Goal: Task Accomplishment & Management: Use online tool/utility

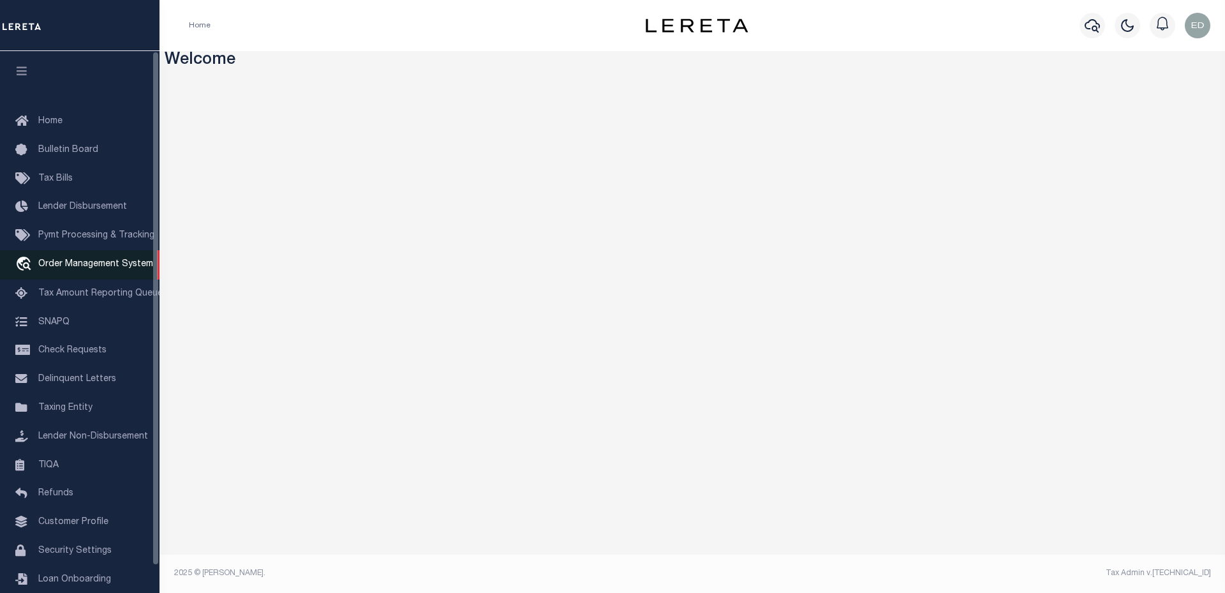
click at [112, 269] on span "Order Management System" at bounding box center [95, 264] width 115 height 9
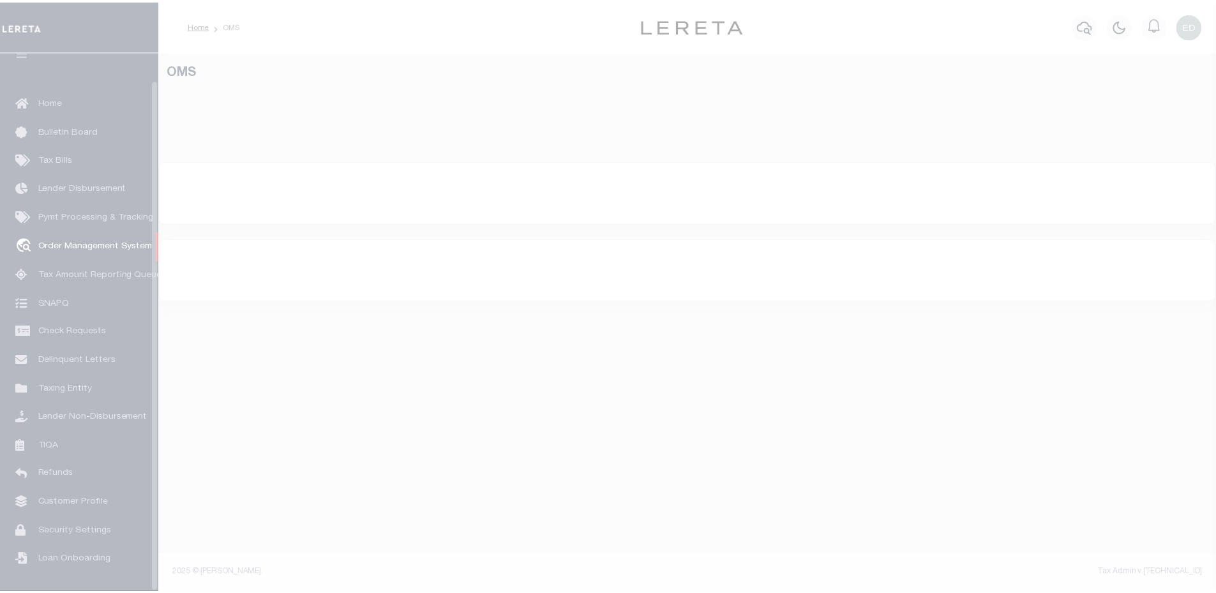
scroll to position [29, 0]
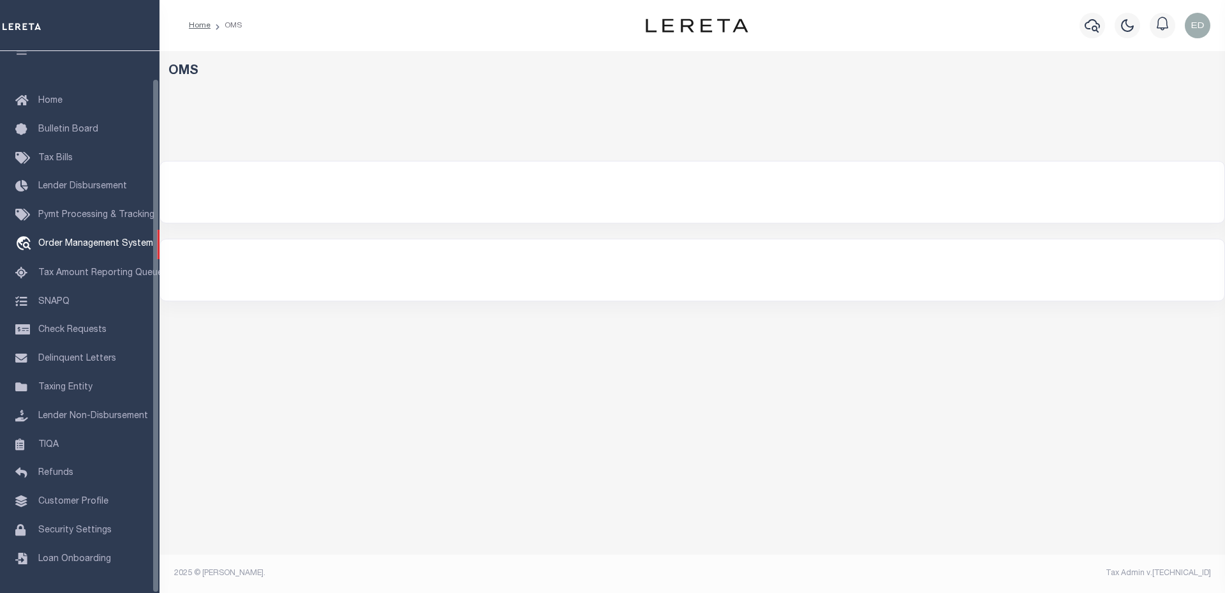
select select "200"
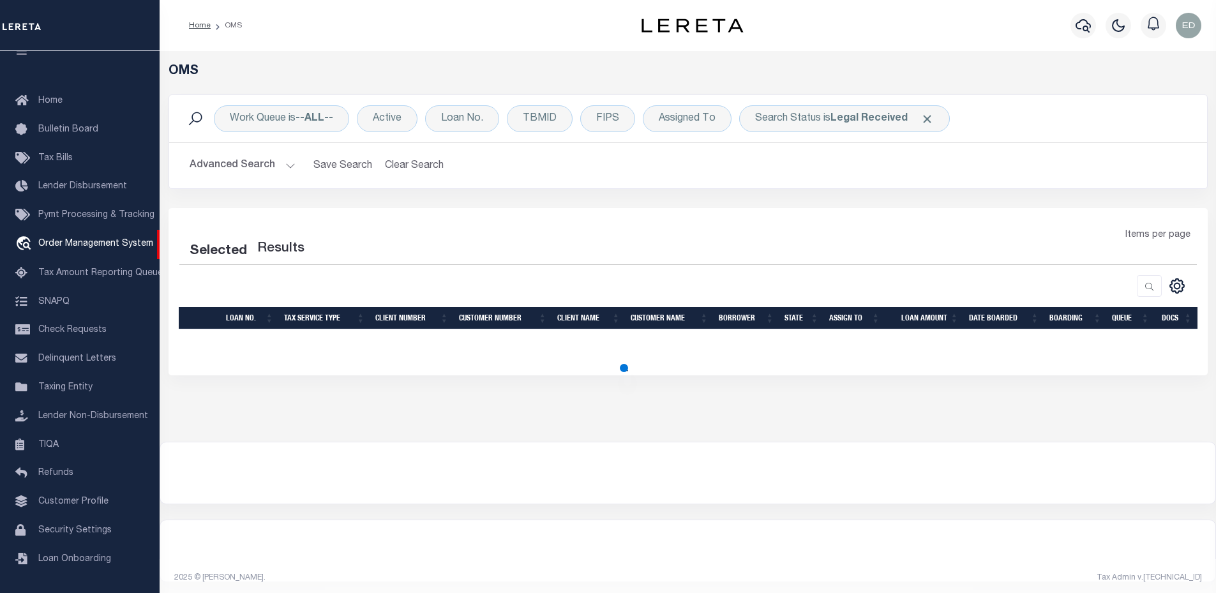
select select "200"
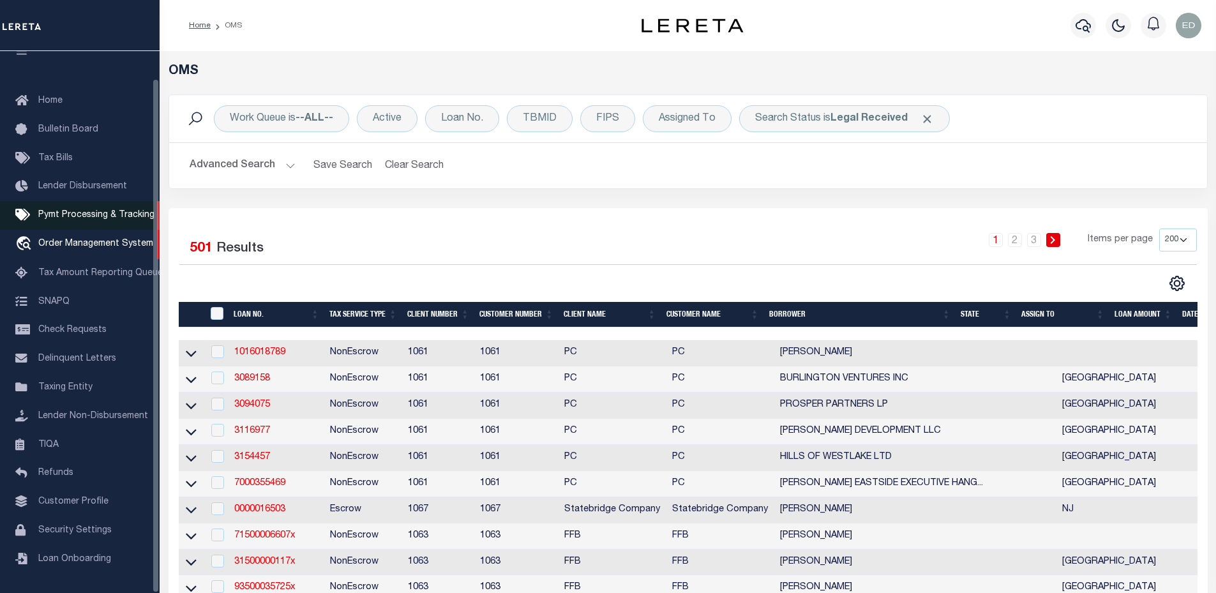
click at [95, 211] on span "Pymt Processing & Tracking" at bounding box center [96, 215] width 116 height 9
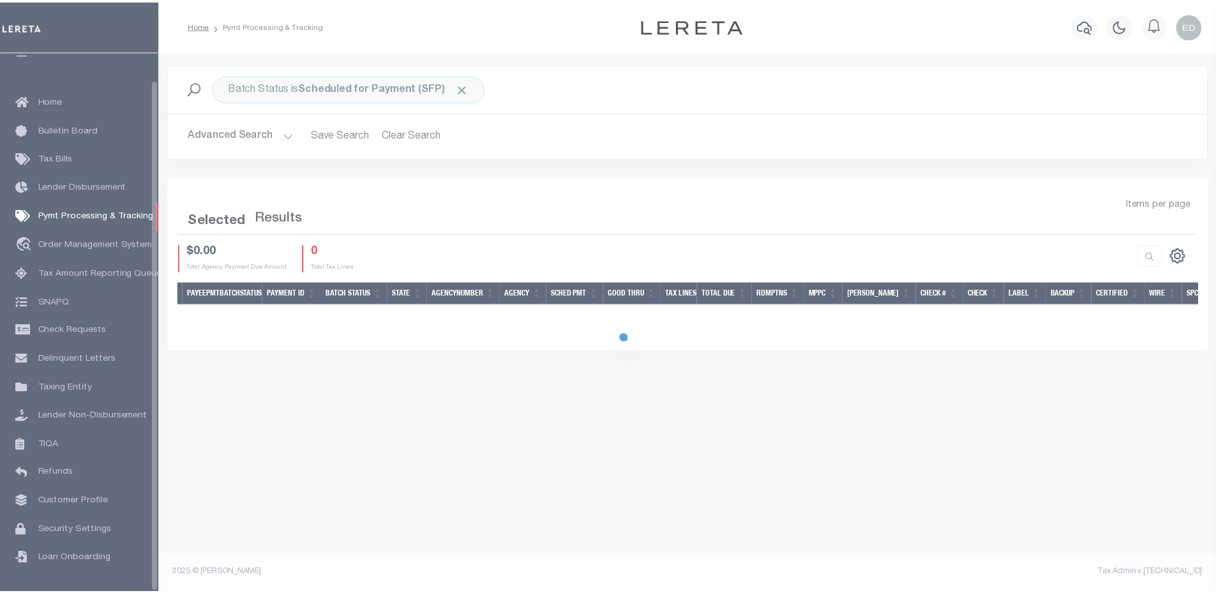
scroll to position [29, 0]
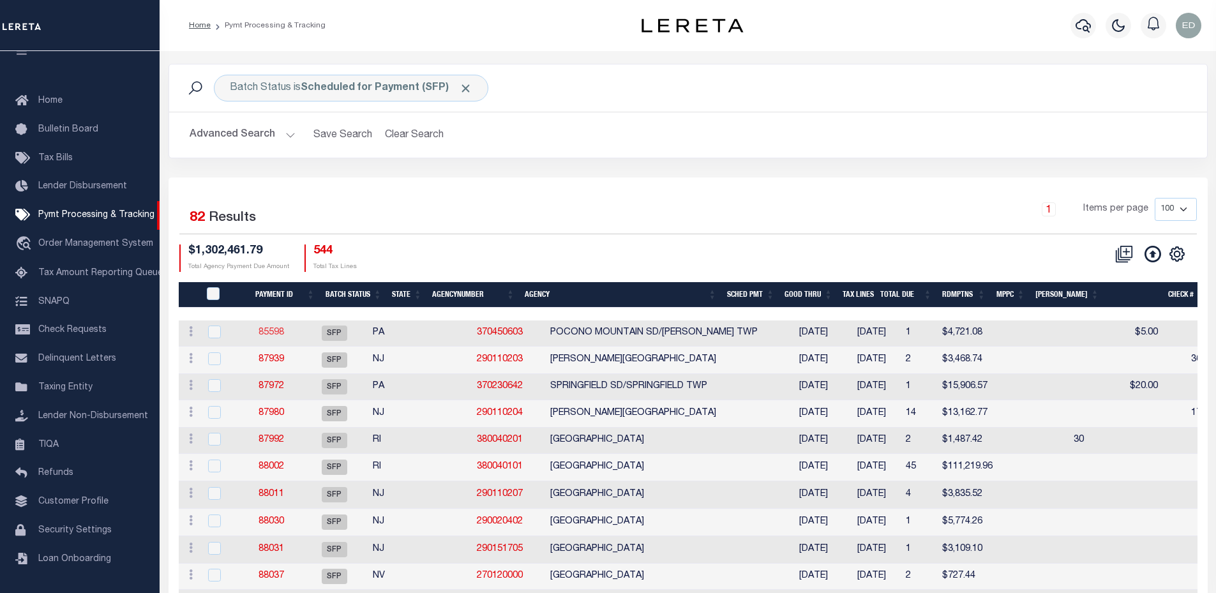
click at [281, 337] on link "85598" at bounding box center [271, 332] width 26 height 9
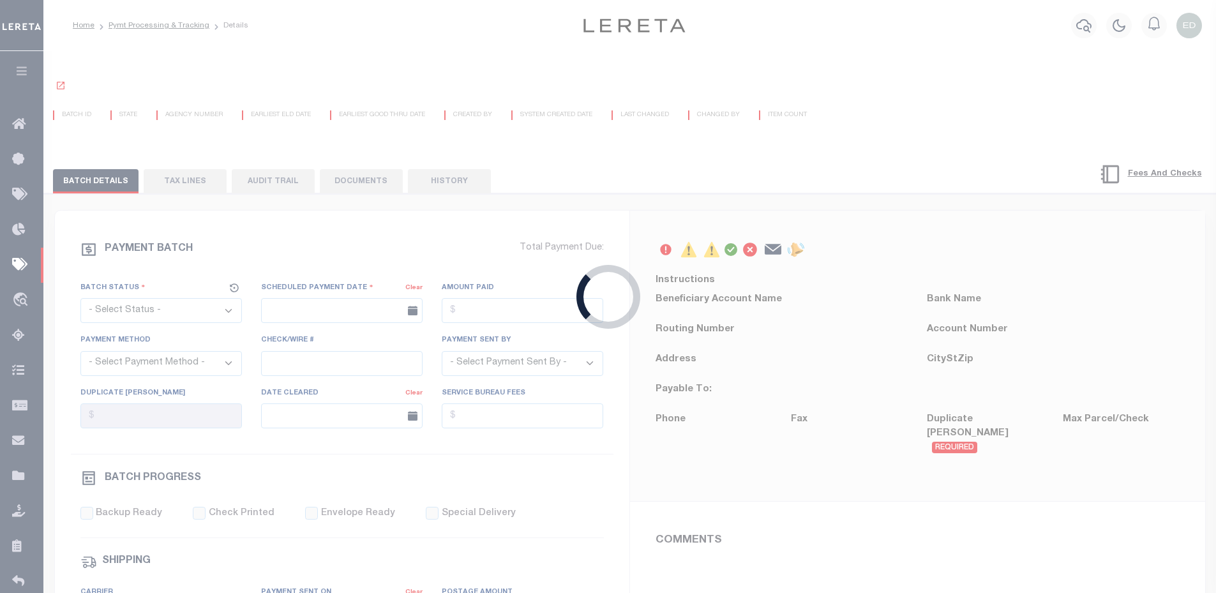
select select "SFP"
type input "04/30/2025"
type input "$4,721.08"
type input "Certify funds"
select select
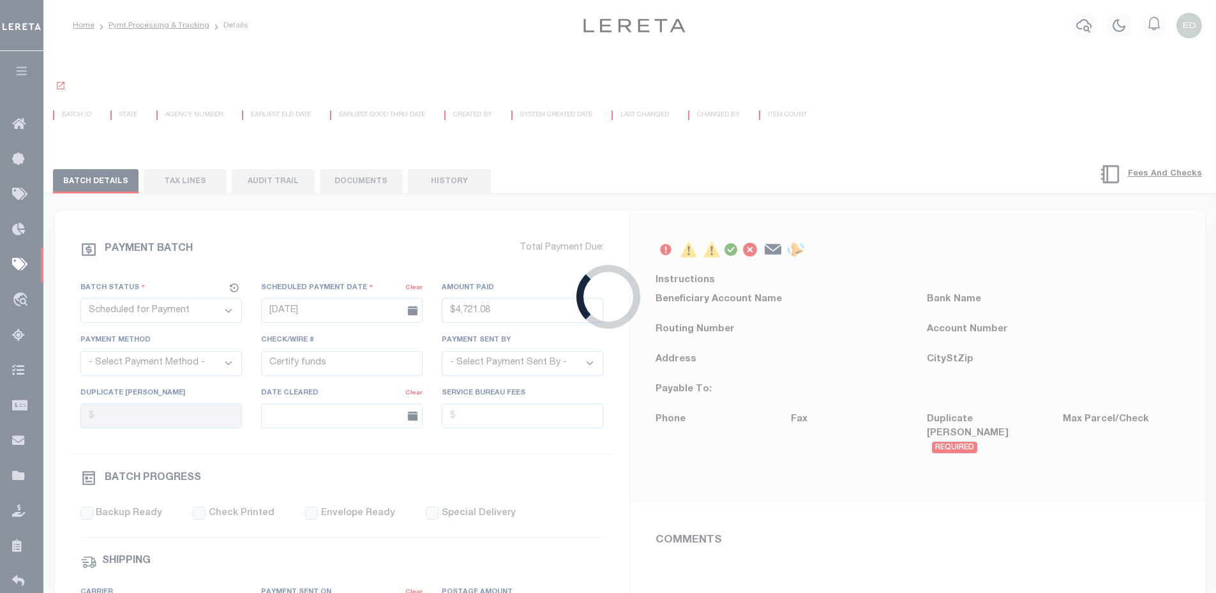
type input "Audria"
type input "N"
radio input "true"
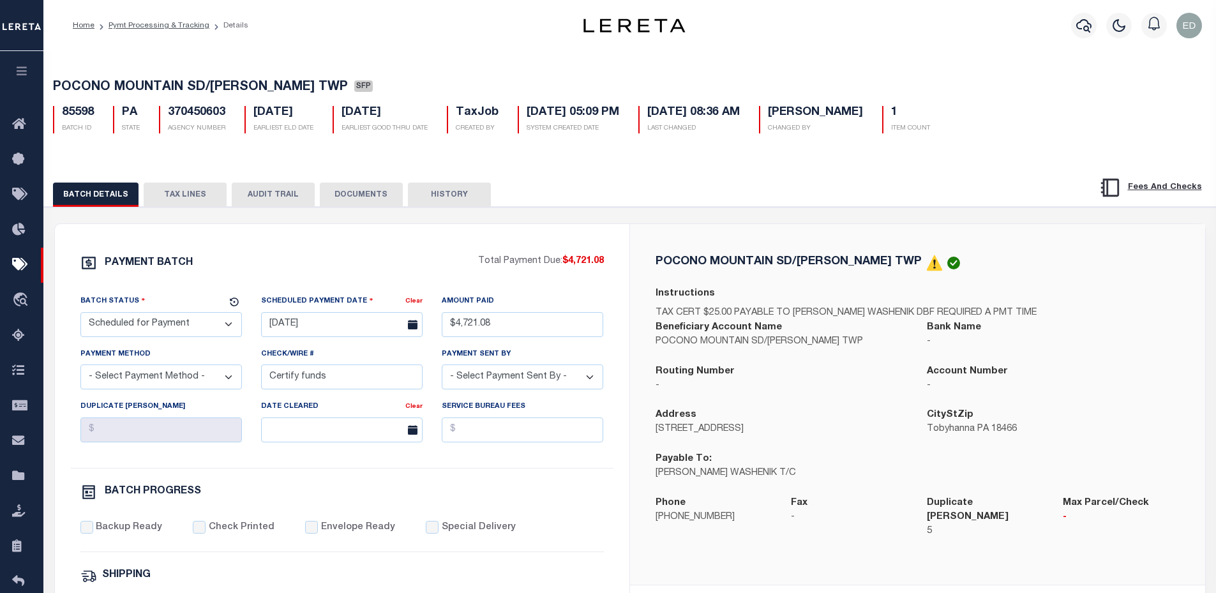
click at [173, 204] on button "TAX LINES" at bounding box center [185, 194] width 83 height 24
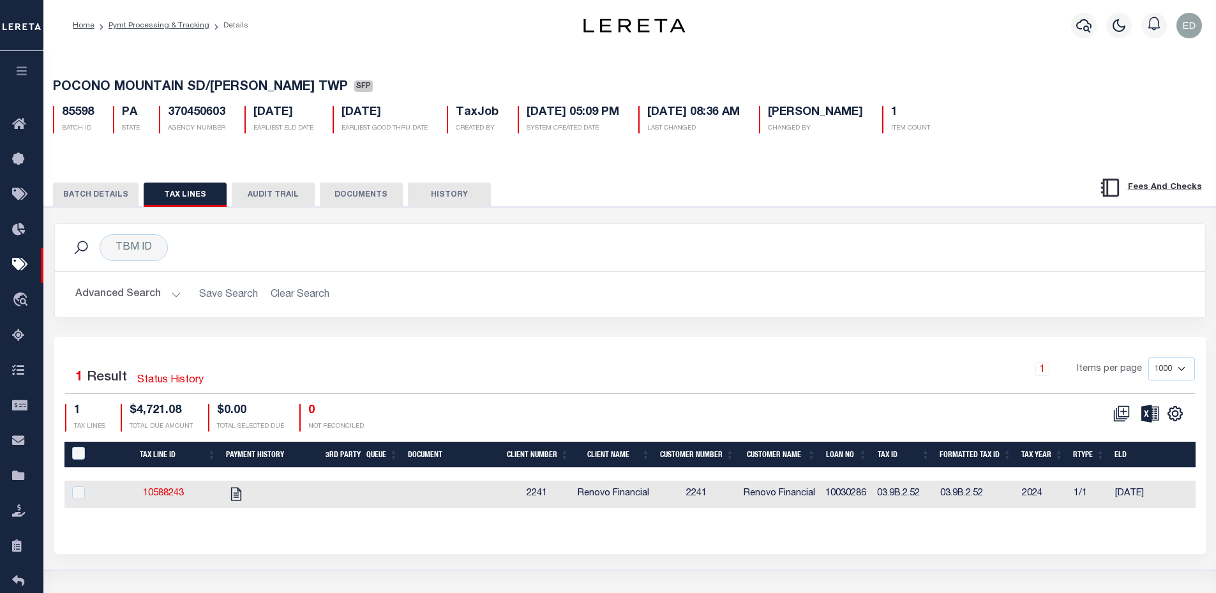
scroll to position [64, 0]
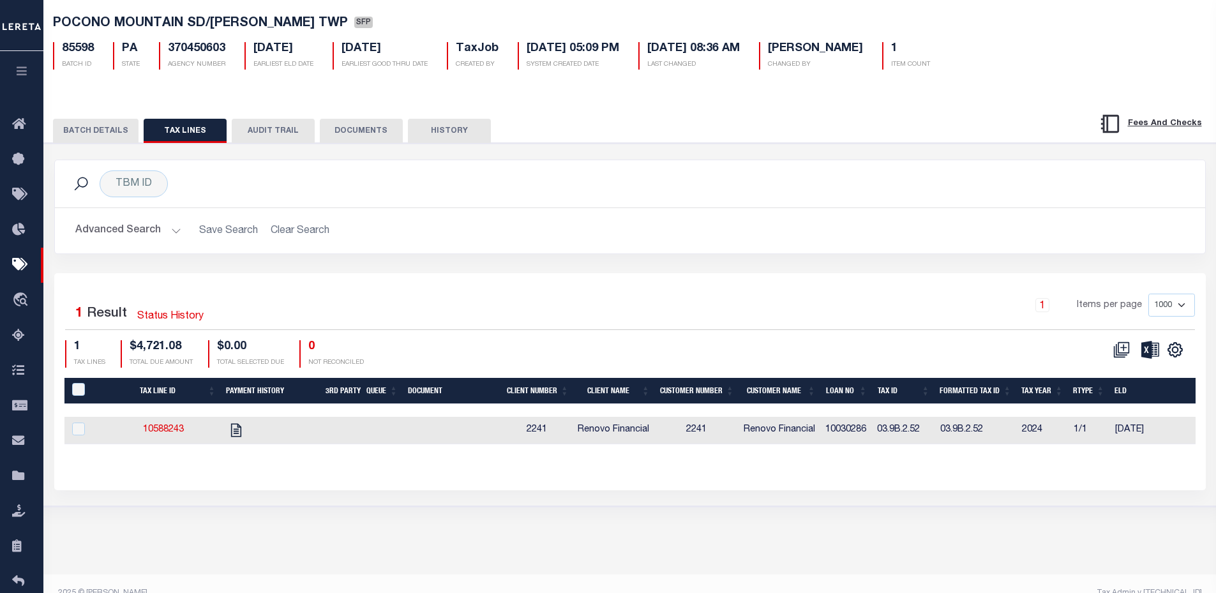
click at [121, 139] on button "BATCH DETAILS" at bounding box center [96, 131] width 86 height 24
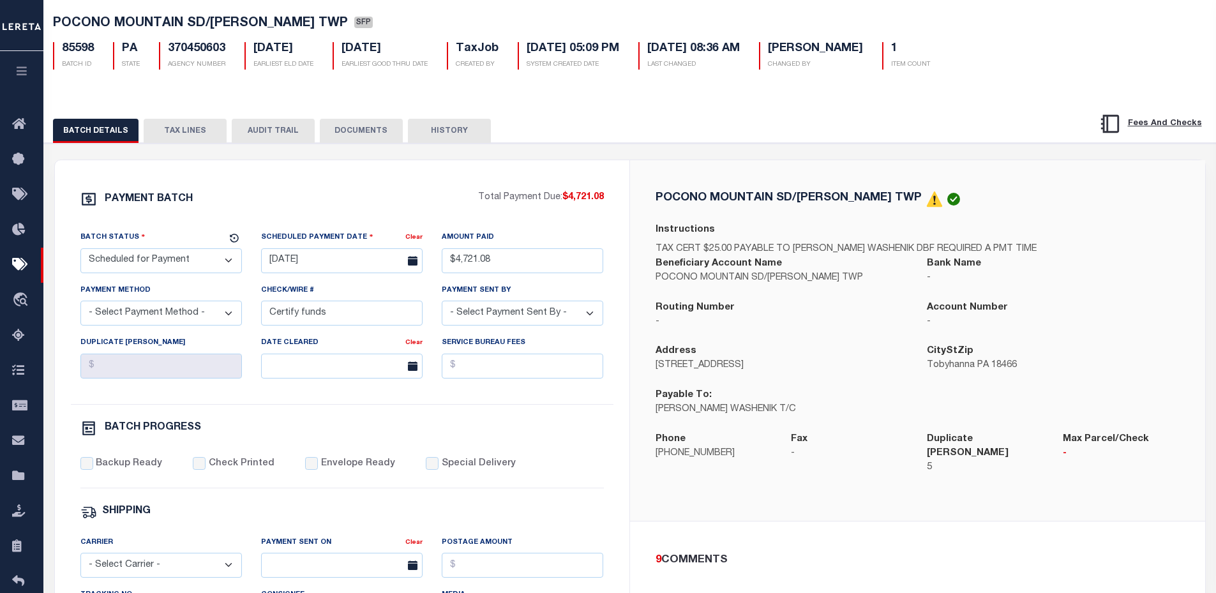
scroll to position [0, 0]
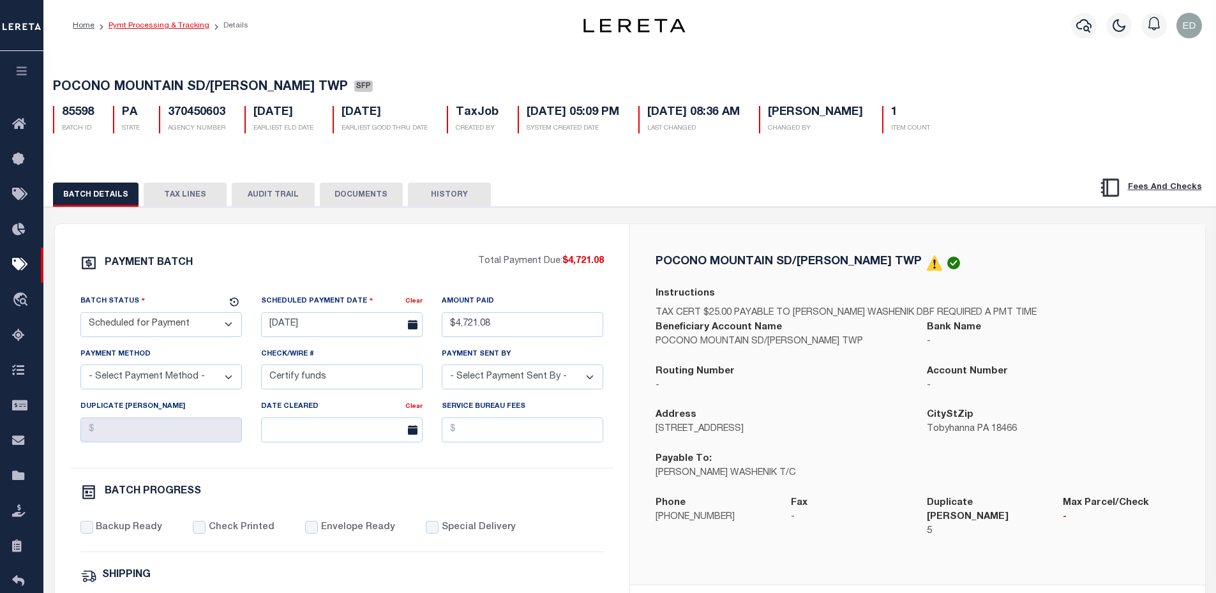
click at [165, 29] on link "Pymt Processing & Tracking" at bounding box center [158, 26] width 101 height 8
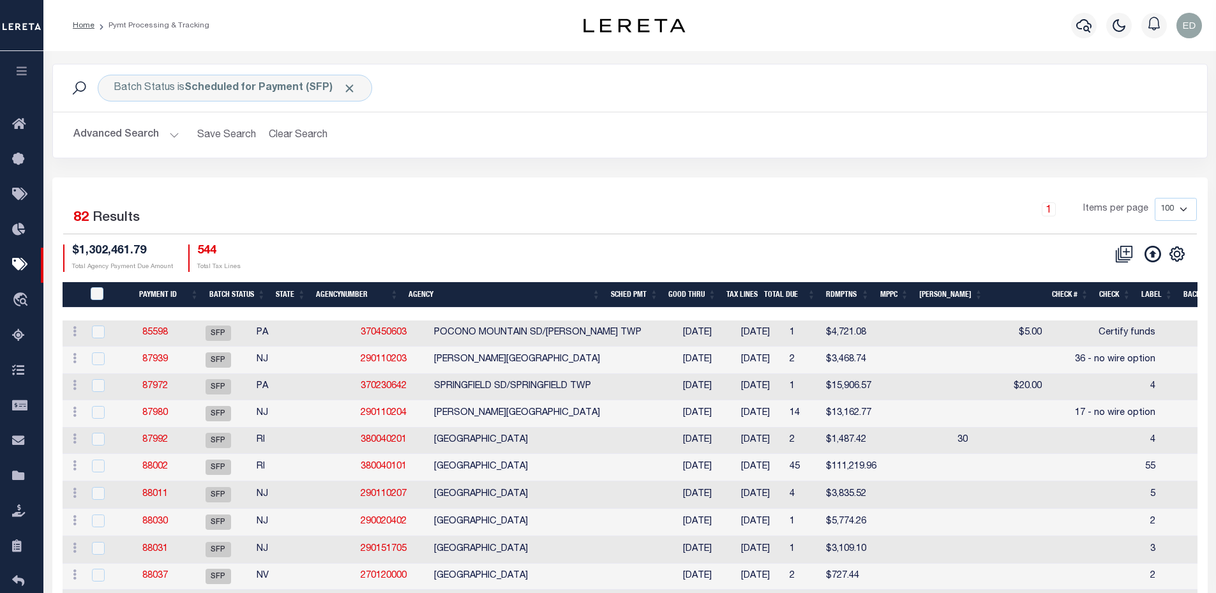
click at [133, 27] on li "Pymt Processing & Tracking" at bounding box center [151, 25] width 115 height 11
drag, startPoint x: 107, startPoint y: 27, endPoint x: 204, endPoint y: 21, distance: 96.5
click at [204, 21] on li "Pymt Processing & Tracking" at bounding box center [151, 25] width 115 height 11
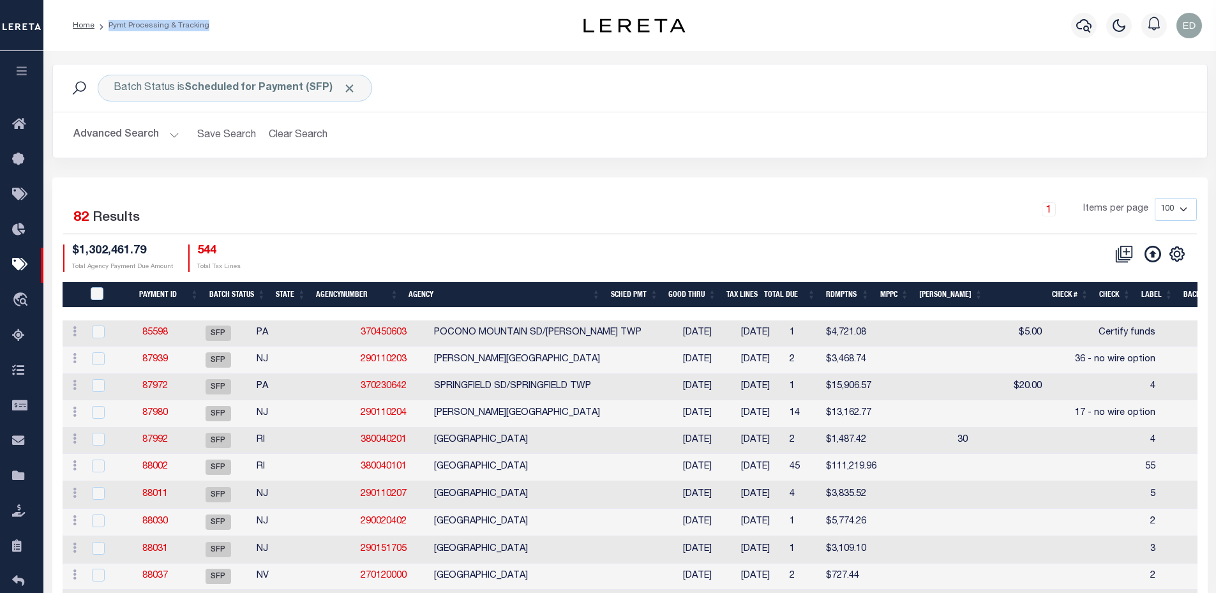
copy li "Pymt Processing & Tracking"
click at [168, 336] on link "85598" at bounding box center [155, 332] width 26 height 9
type input "$4,721.08"
select select
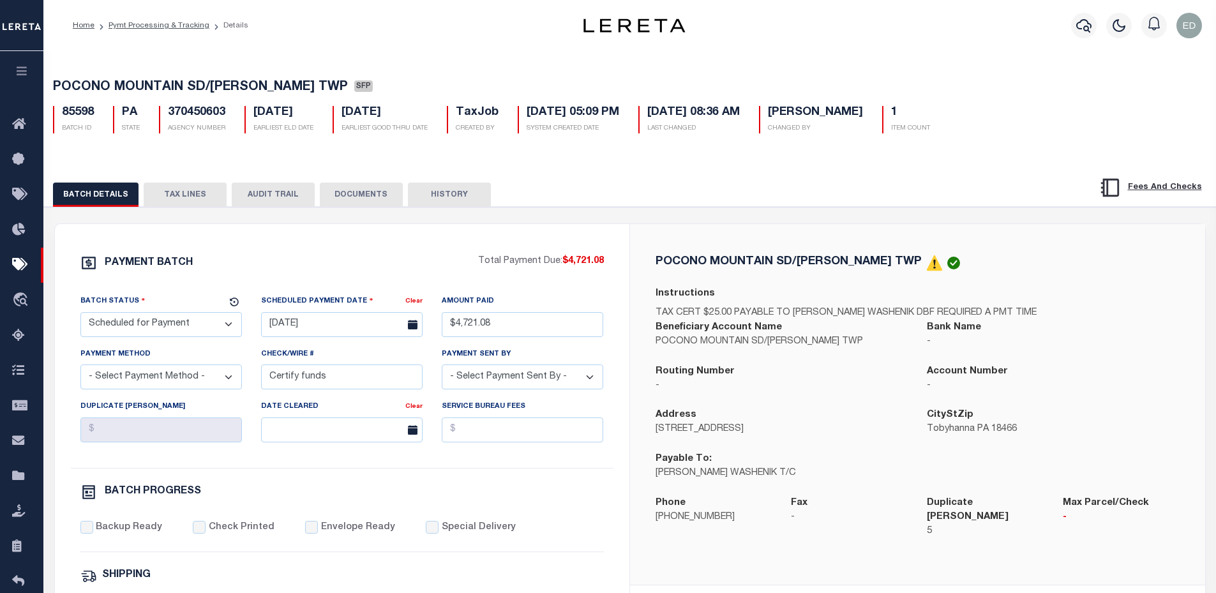
click at [187, 194] on button "TAX LINES" at bounding box center [185, 194] width 83 height 24
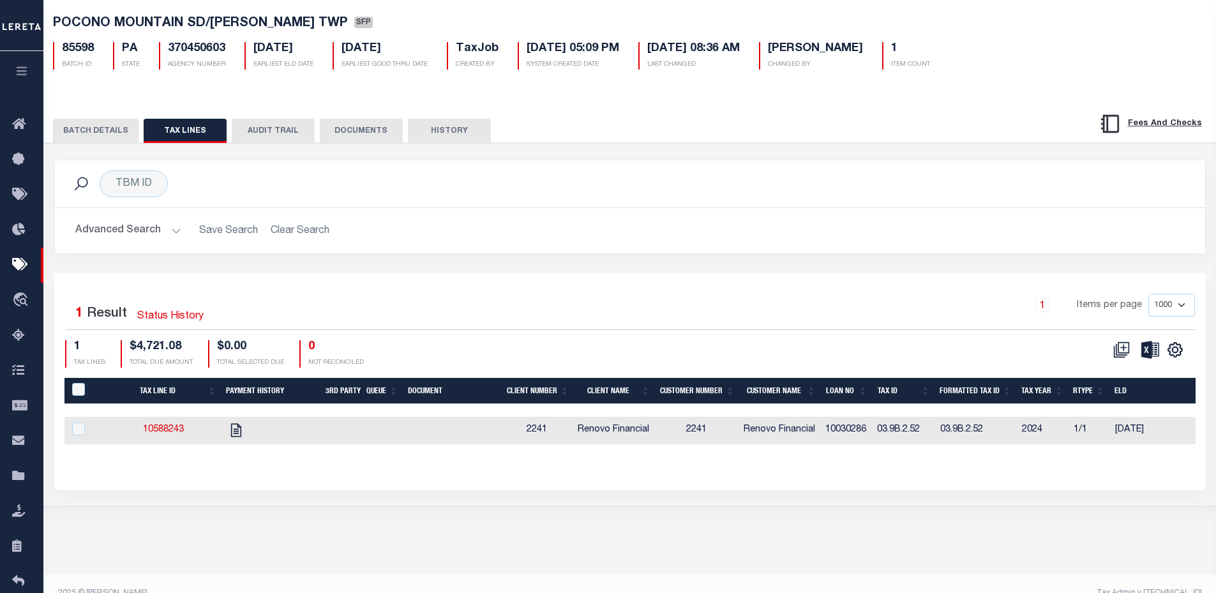
scroll to position [84, 0]
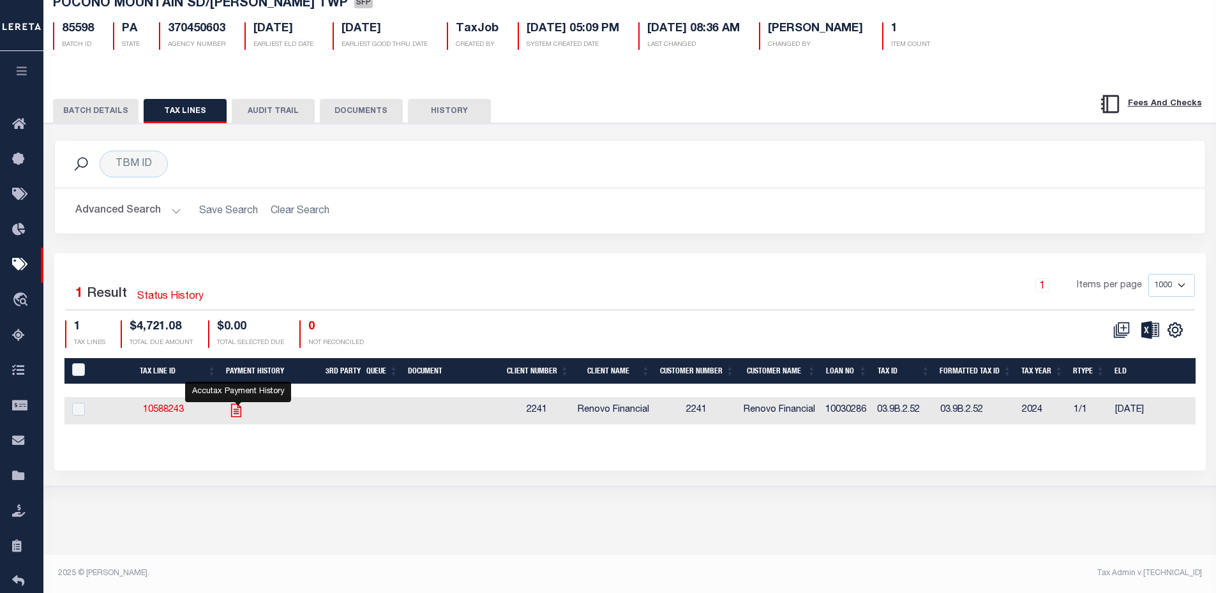
click at [237, 413] on icon "" at bounding box center [236, 410] width 17 height 17
checkbox input "true"
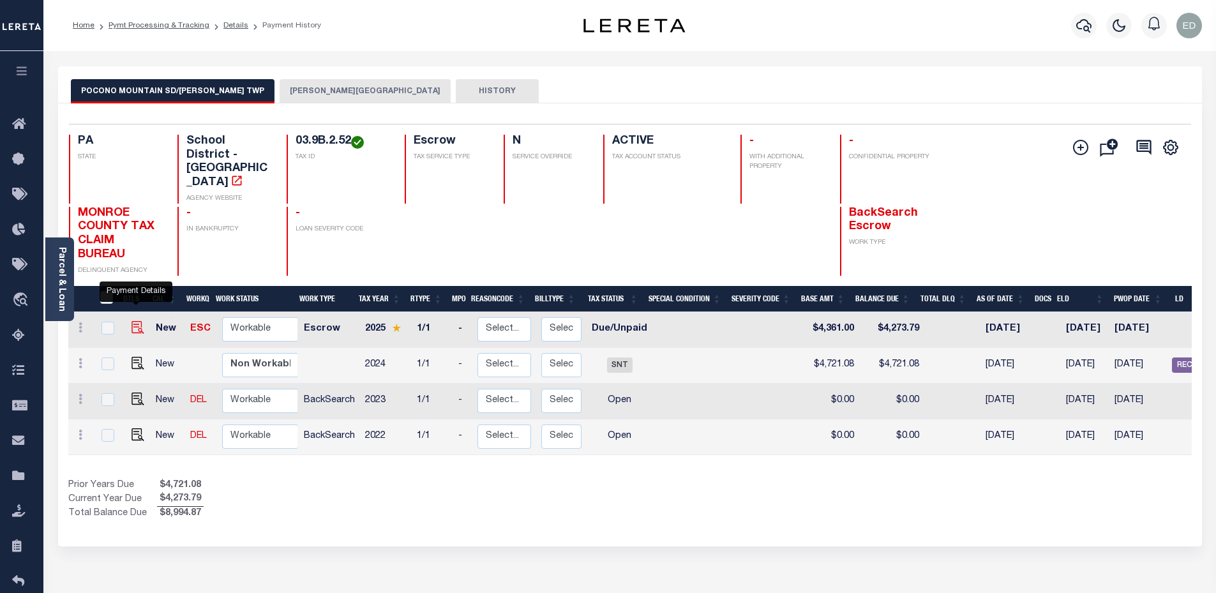
click at [131, 321] on img "" at bounding box center [137, 327] width 13 height 13
checkbox input "true"
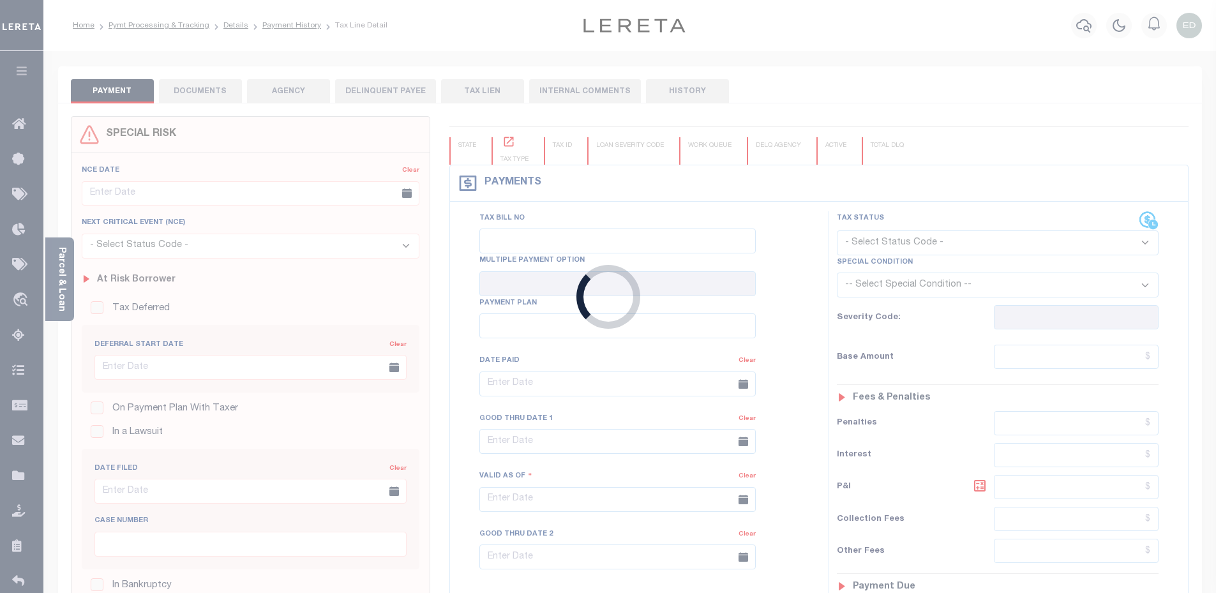
type input "000053772"
type input "[DATE]"
select select "DUE"
type input "$4,361"
type input "$4,273.79"
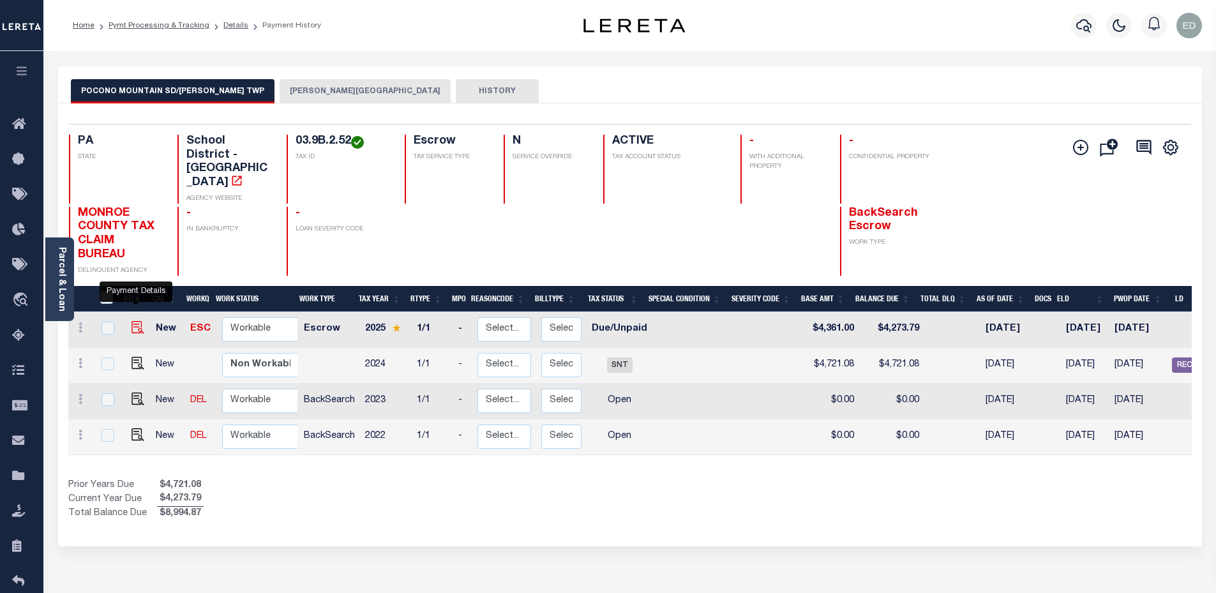
click at [139, 321] on img "" at bounding box center [137, 327] width 13 height 13
checkbox input "true"
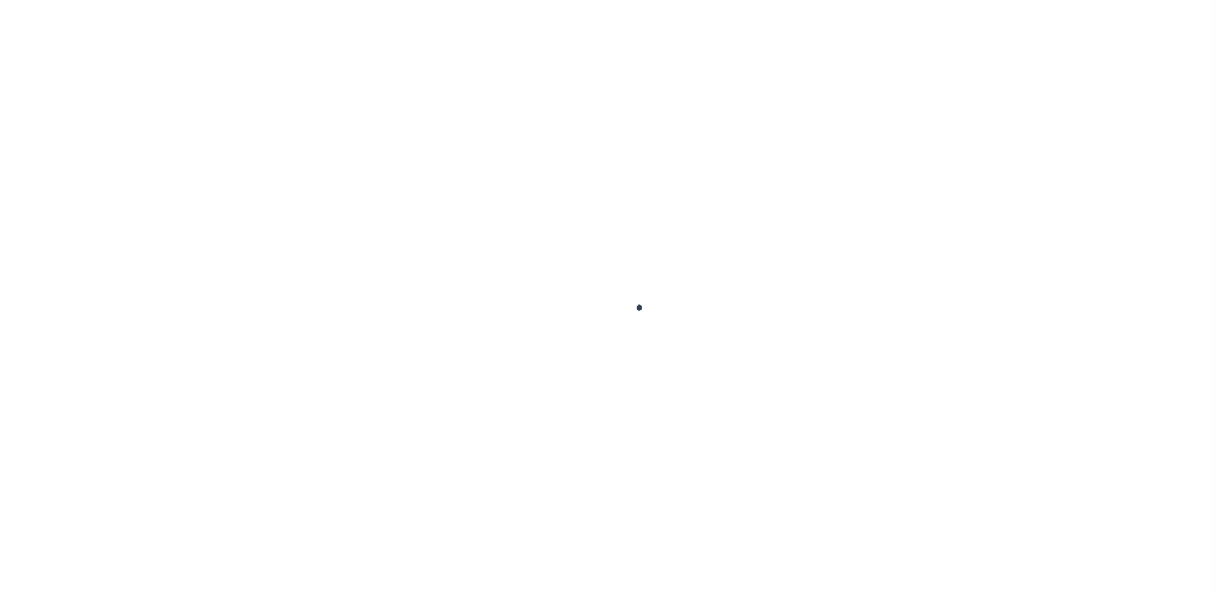
select select "DUE"
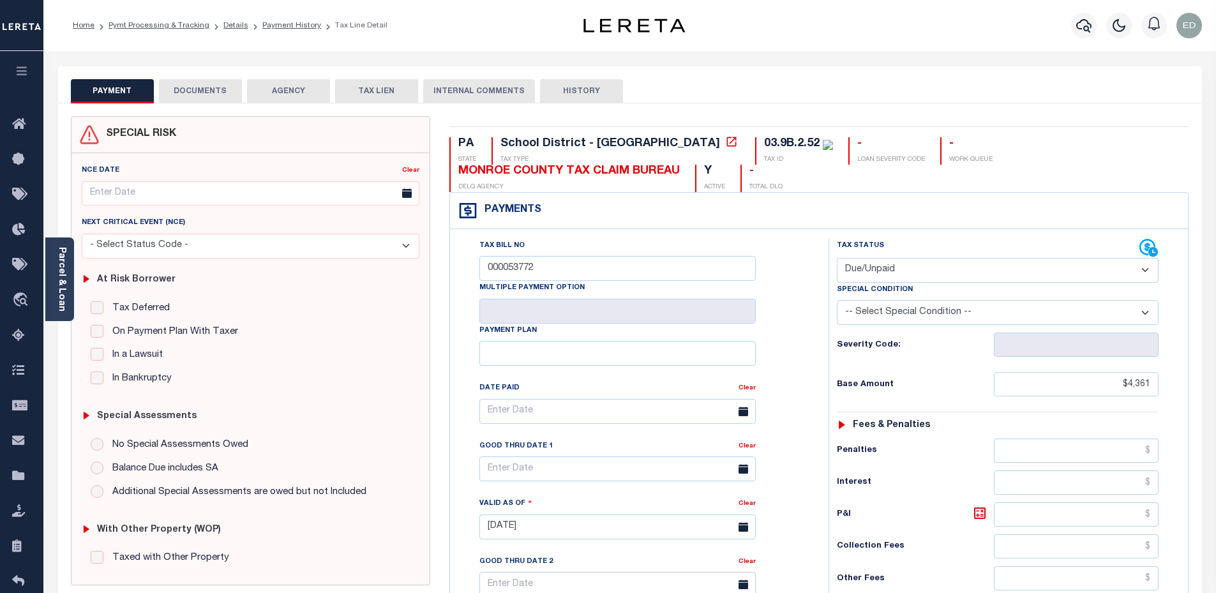
click at [210, 89] on button "DOCUMENTS" at bounding box center [200, 91] width 83 height 24
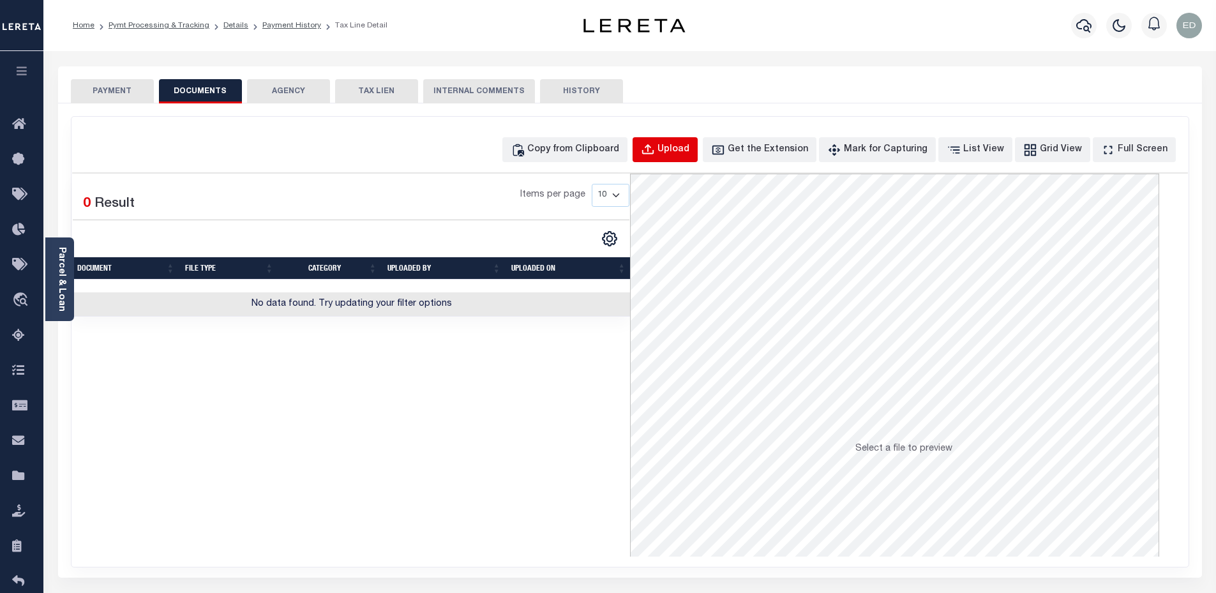
click at [685, 158] on button "Upload" at bounding box center [664, 149] width 65 height 25
select select "POP"
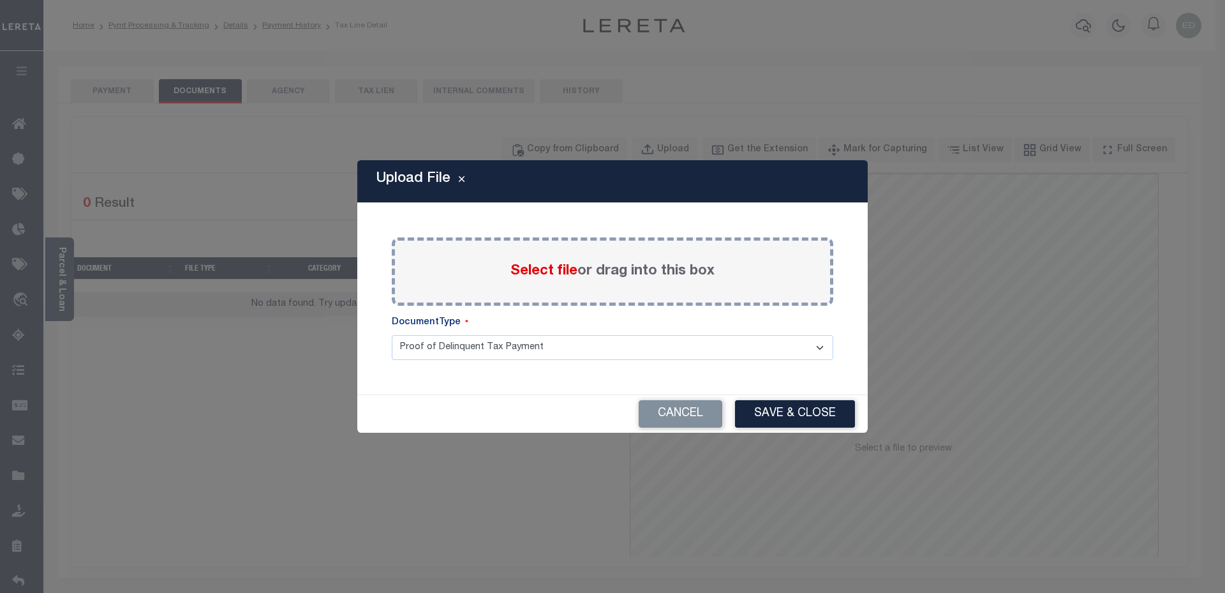
click at [519, 267] on span "Select file" at bounding box center [543, 271] width 67 height 14
click at [0, 0] on input "Select file or drag into this box" at bounding box center [0, 0] width 0 height 0
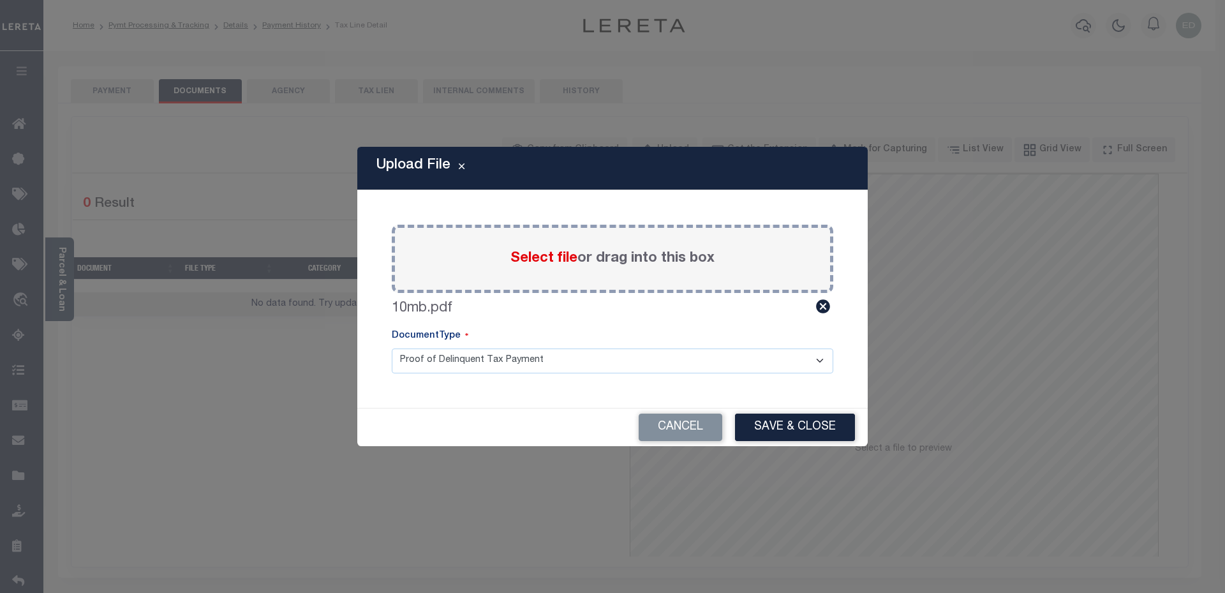
click at [448, 355] on select "Proof of Delinquent Tax Payment" at bounding box center [613, 360] width 442 height 25
click at [498, 412] on div "Cancel Save & Close" at bounding box center [612, 427] width 510 height 38
click at [743, 422] on button "Save & Close" at bounding box center [795, 426] width 120 height 27
